Goal: Find contact information: Find contact information

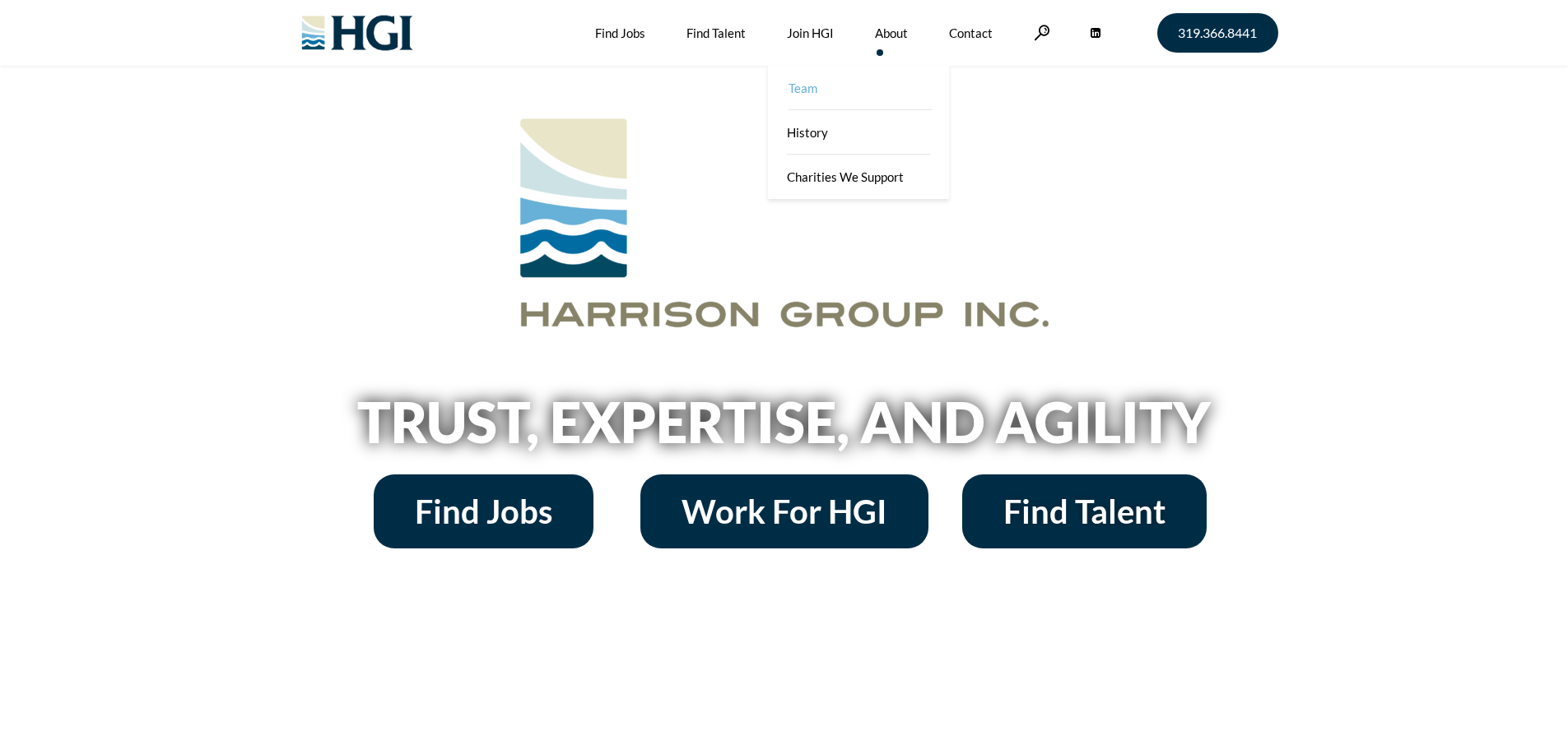
click at [804, 98] on link "Team" at bounding box center [860, 88] width 181 height 44
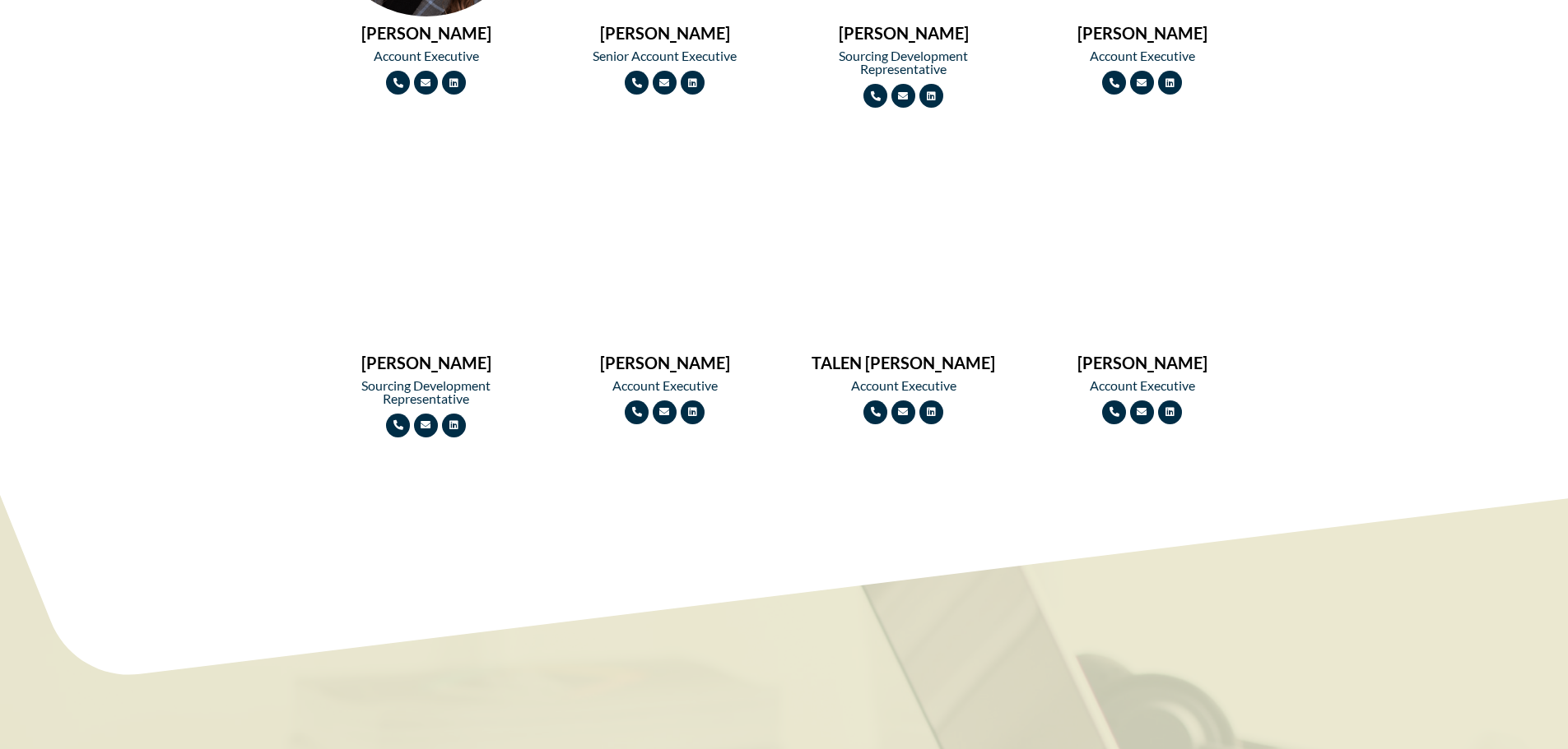
scroll to position [1928, 0]
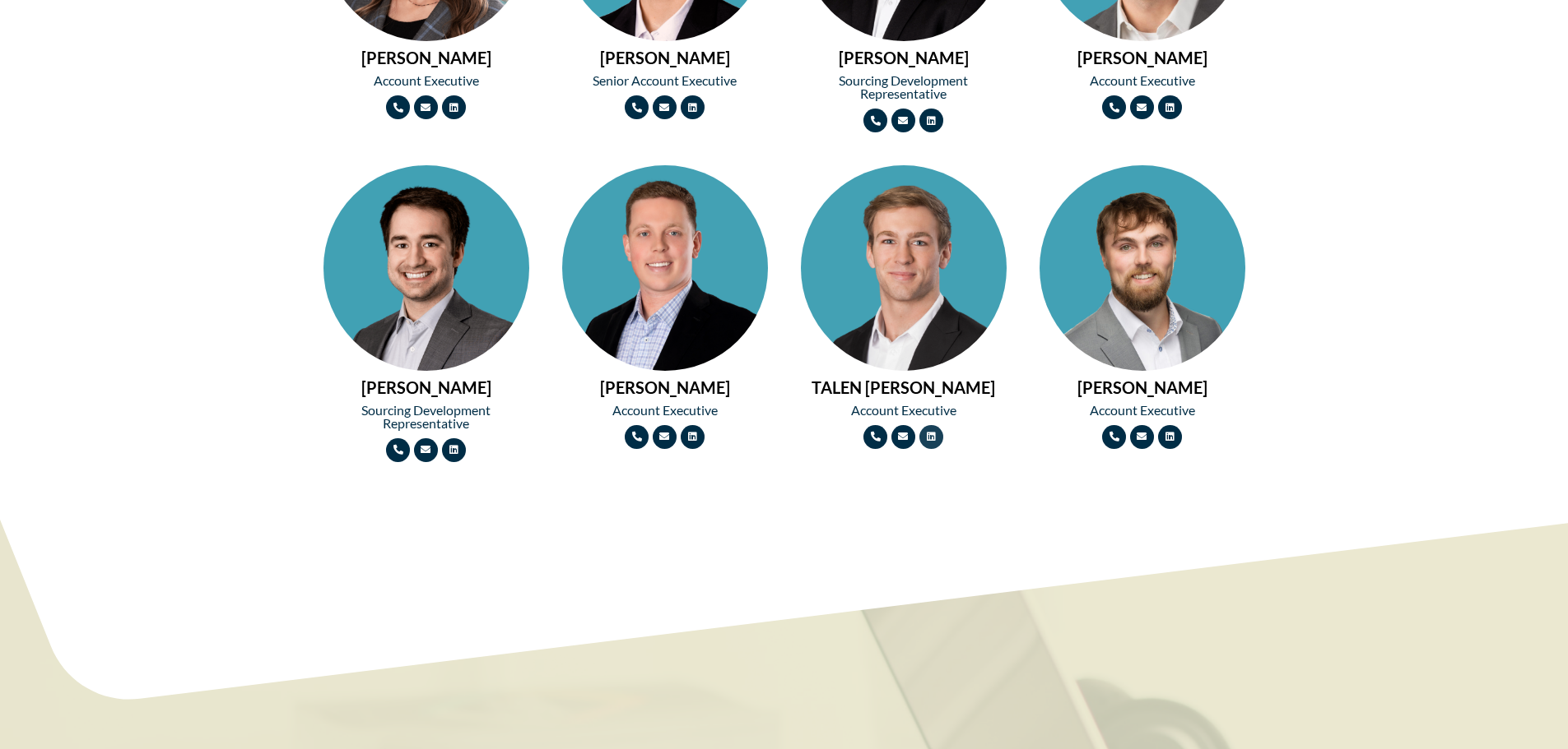
click at [931, 442] on icon at bounding box center [931, 437] width 10 height 10
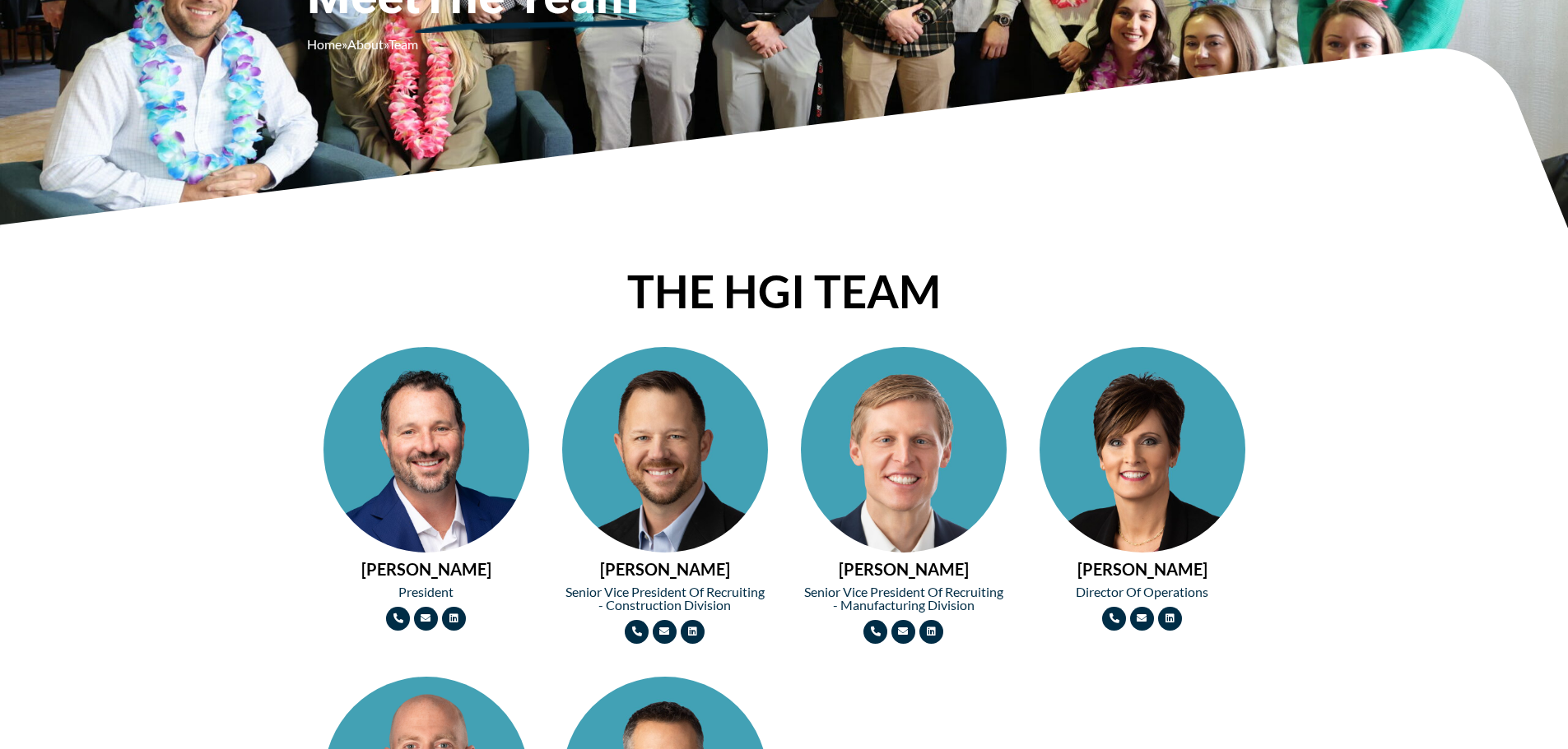
scroll to position [458, 0]
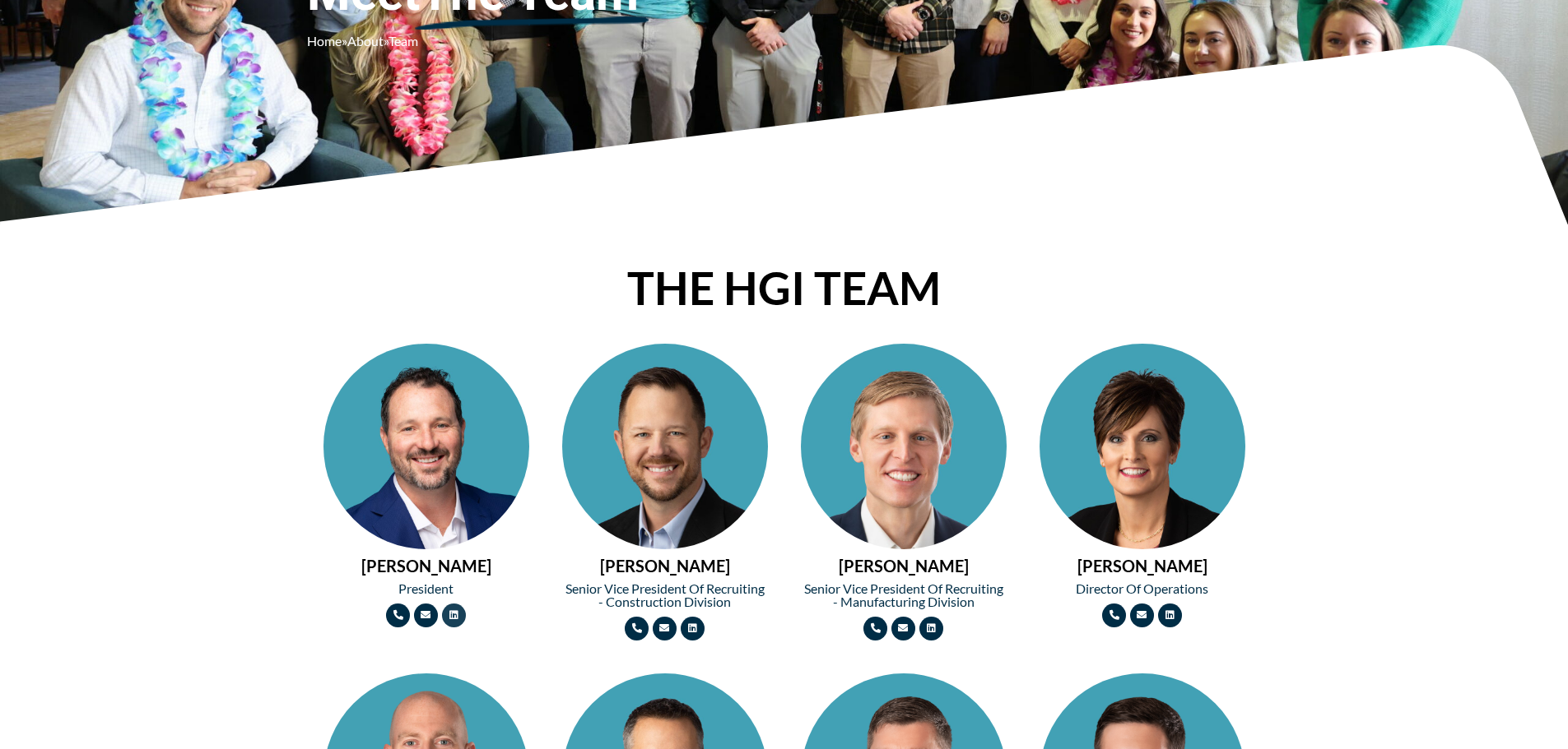
click at [456, 621] on link "Linkedin" at bounding box center [453, 615] width 24 height 24
